Goal: Transaction & Acquisition: Purchase product/service

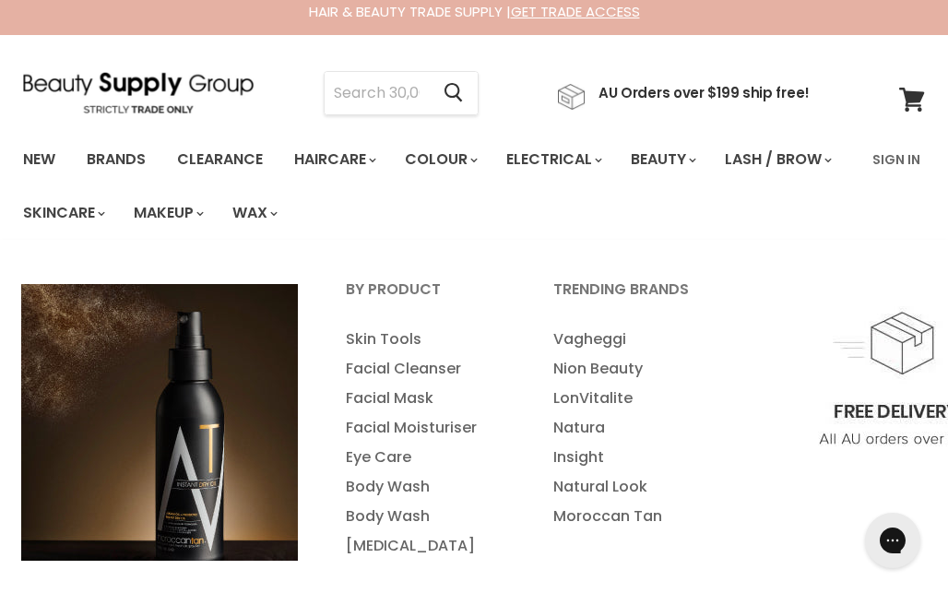
scroll to position [13, 0]
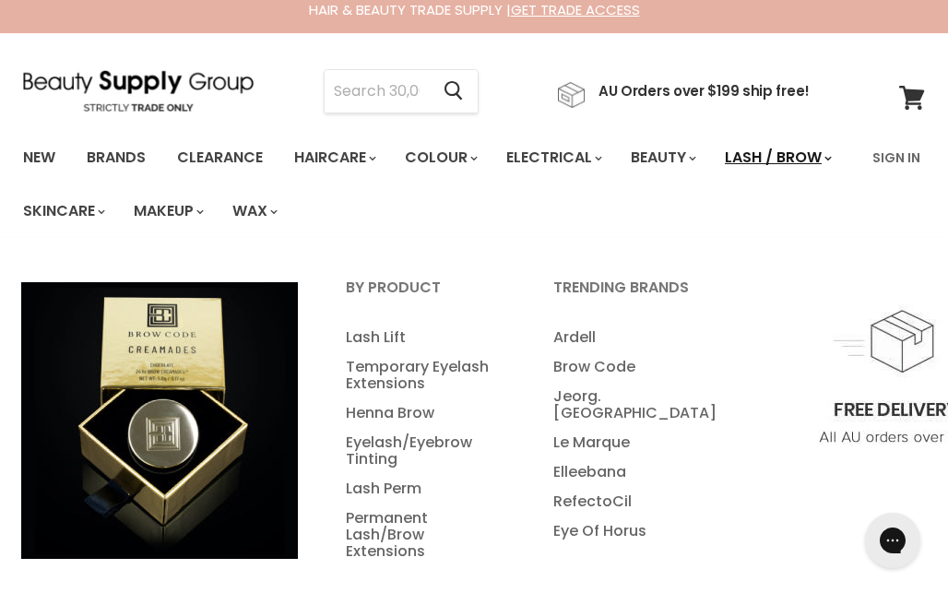
click at [711, 177] on link "Lash / Brow" at bounding box center [777, 157] width 132 height 39
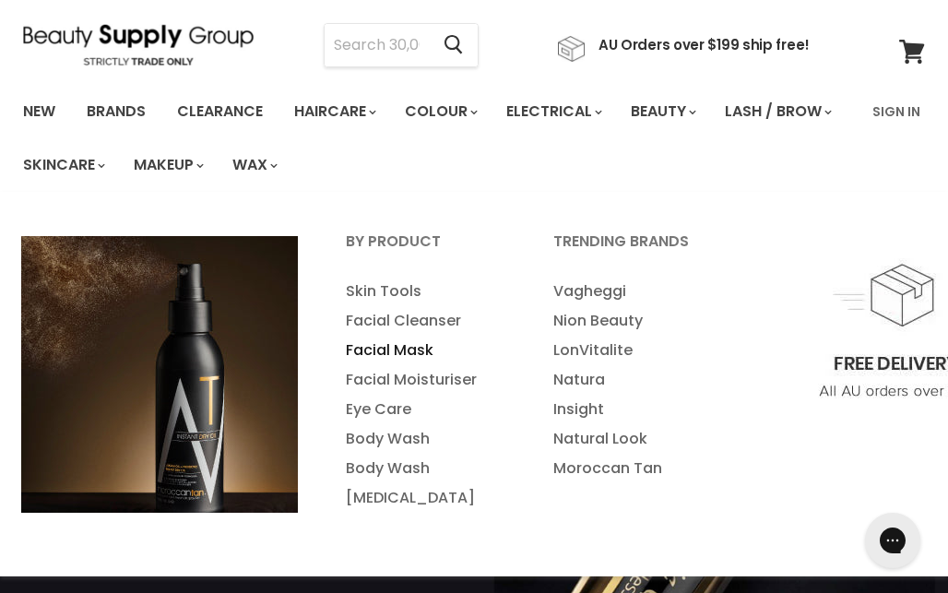
scroll to position [60, 0]
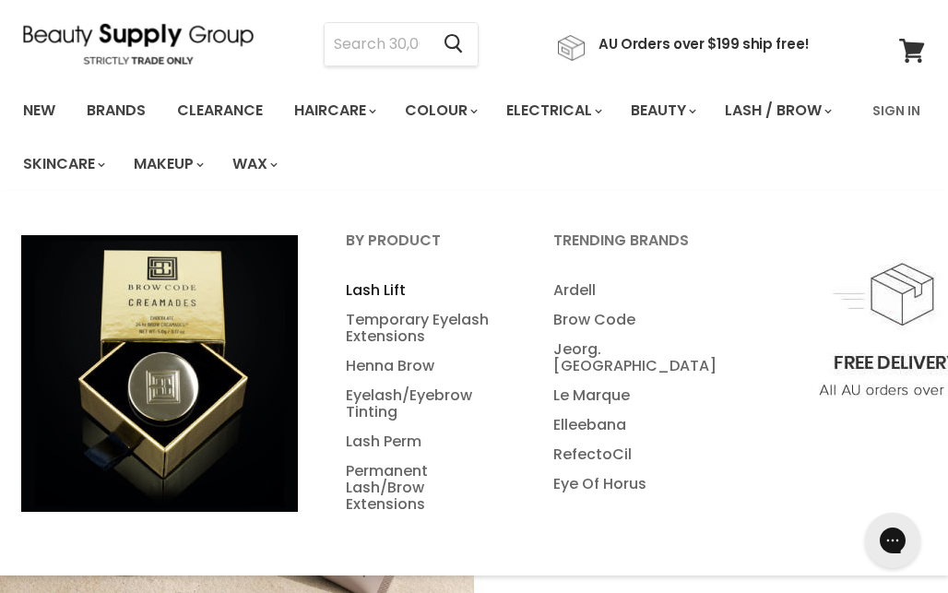
click at [393, 281] on link "Lash Lift" at bounding box center [425, 291] width 204 height 30
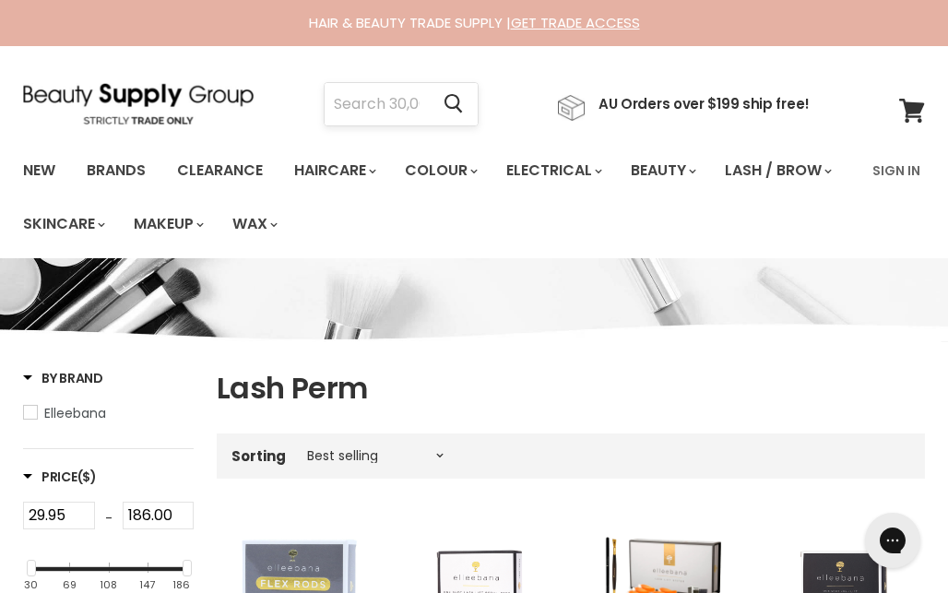
click at [375, 101] on input "Search" at bounding box center [377, 104] width 104 height 42
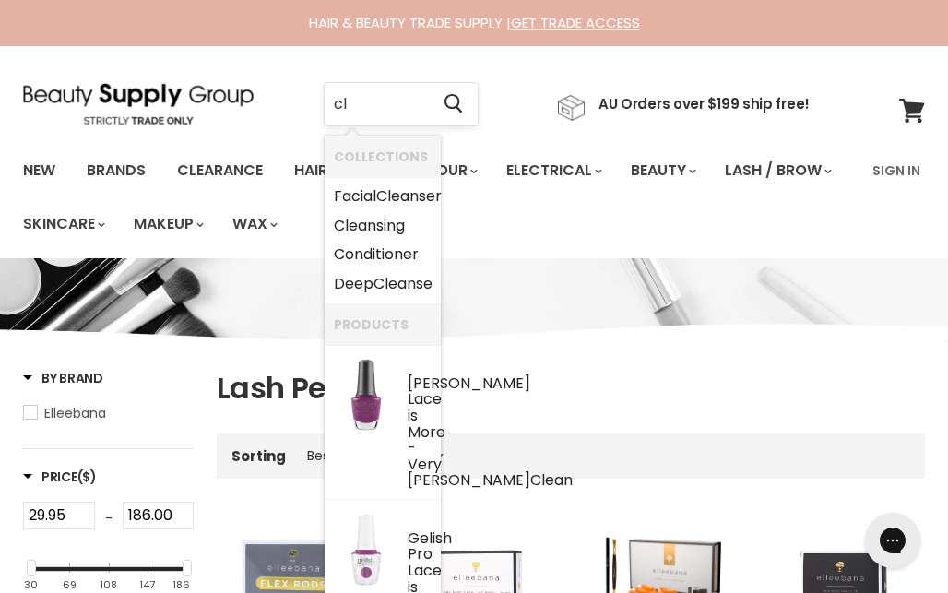
type input "c"
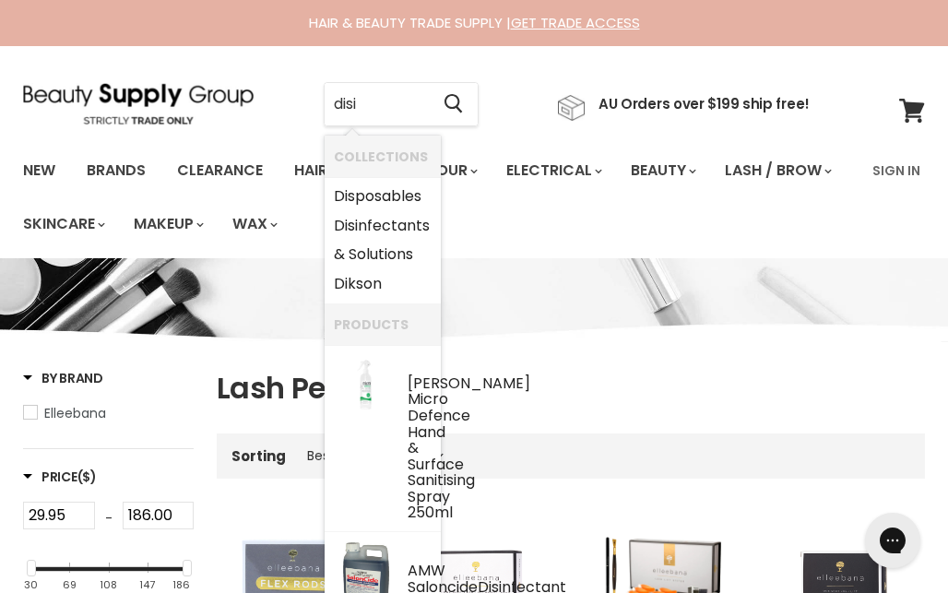
type input "disin"
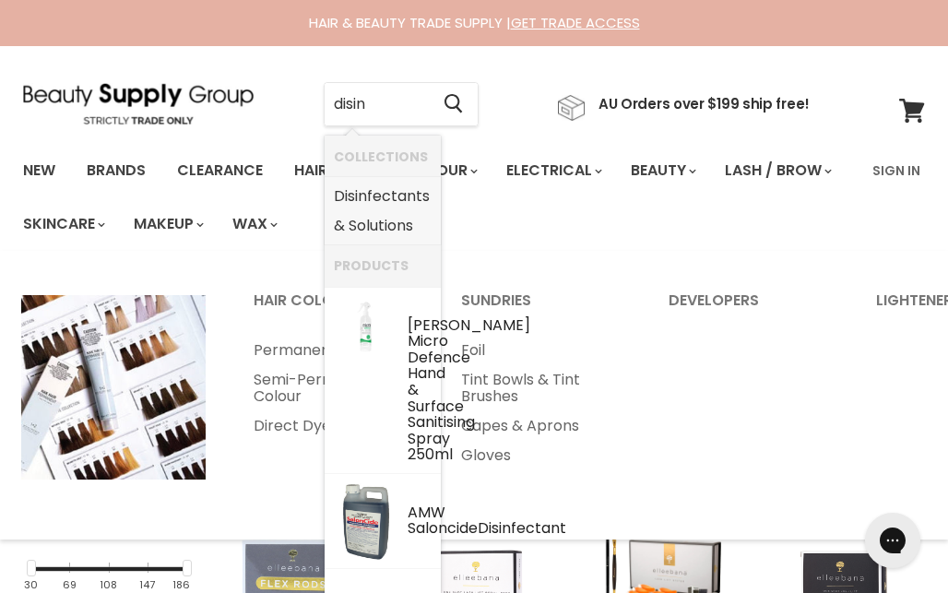
click at [409, 197] on link "Disin fectants & Solutions" at bounding box center [383, 211] width 98 height 58
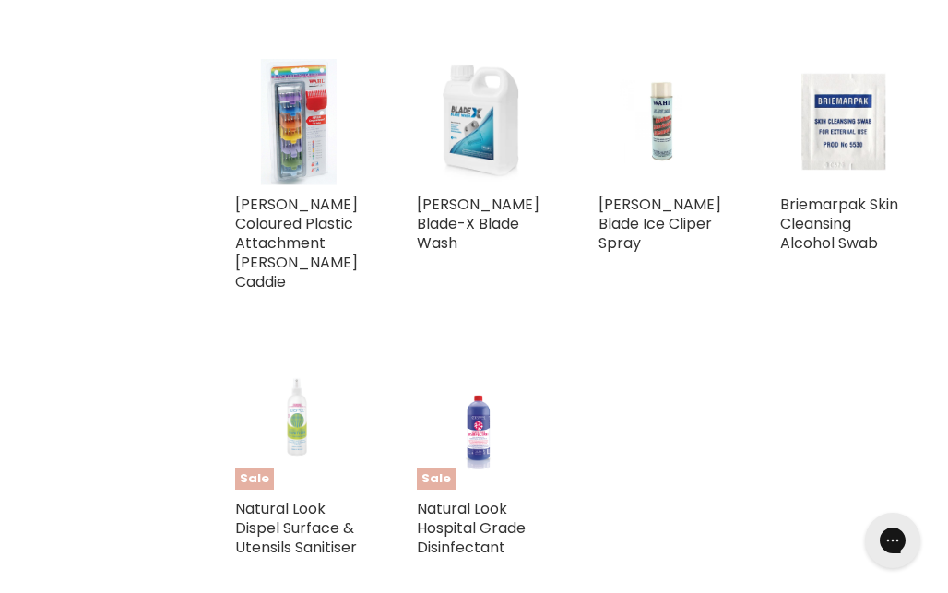
scroll to position [1379, 0]
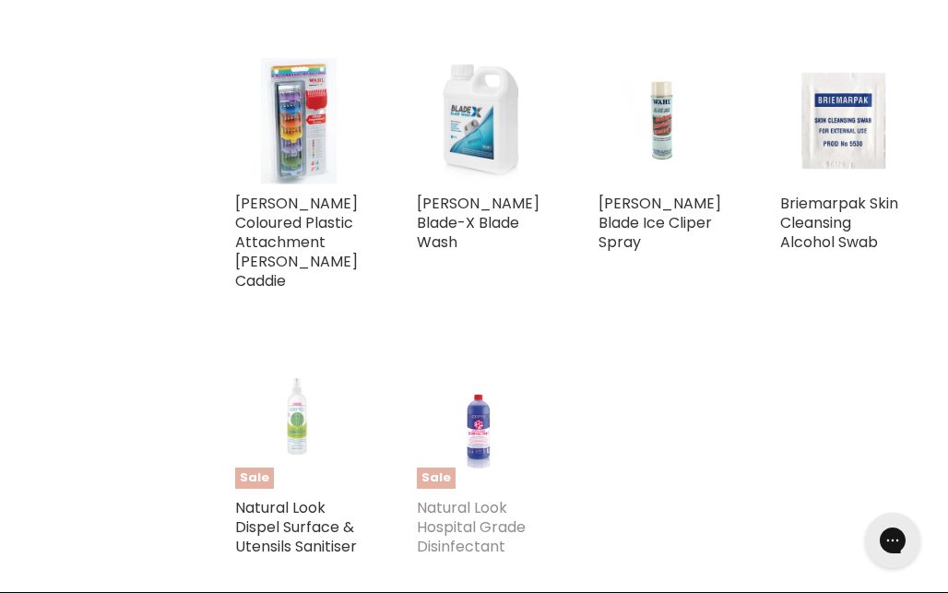
click at [459, 497] on link "Natural Look Hospital Grade Disinfectant" at bounding box center [471, 527] width 109 height 60
